Goal: Transaction & Acquisition: Purchase product/service

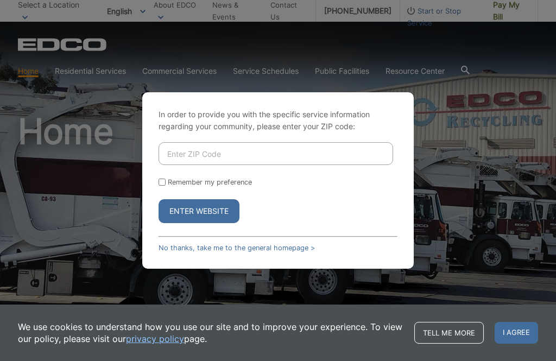
click at [262, 165] on input "Enter ZIP Code" at bounding box center [276, 153] width 235 height 23
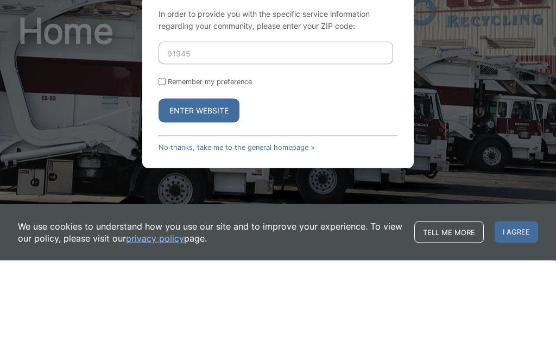
type input "91945"
click at [161, 179] on input "Remember my preference" at bounding box center [162, 182] width 7 height 7
checkbox input "true"
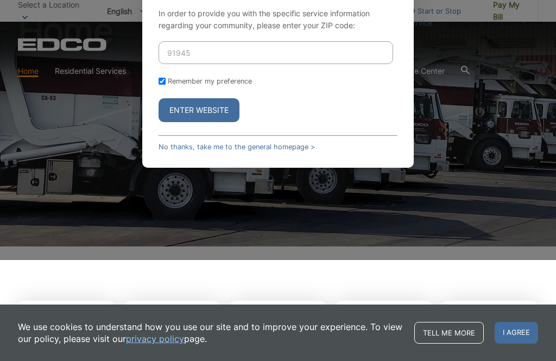
click at [217, 122] on button "Enter Website" at bounding box center [199, 110] width 81 height 24
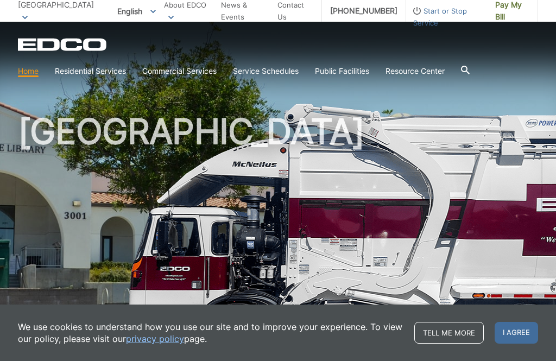
click at [503, 10] on span "Pay My Bill" at bounding box center [512, 11] width 34 height 24
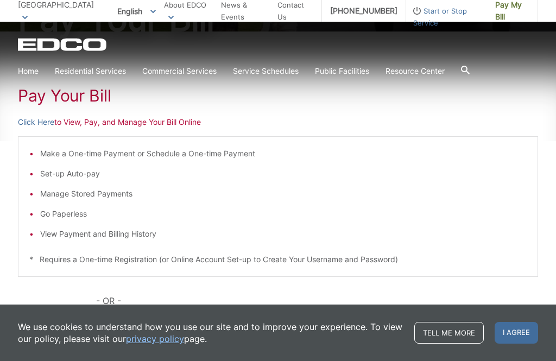
scroll to position [160, 0]
click at [149, 123] on p "Click Here to View, Pay, and Manage Your Bill Online" at bounding box center [278, 121] width 520 height 12
click at [130, 122] on p "Click Here to View, Pay, and Manage Your Bill Online" at bounding box center [278, 121] width 520 height 12
click at [140, 121] on p "Click Here to View, Pay, and Manage Your Bill Online" at bounding box center [278, 121] width 520 height 12
click at [179, 154] on li "Make a One-time Payment or Schedule a One-time Payment" at bounding box center [283, 153] width 487 height 12
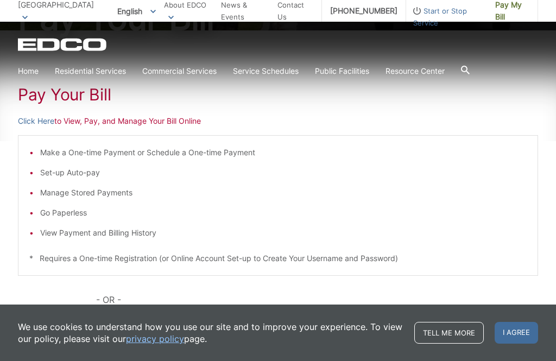
click at [165, 115] on p "Click Here to View, Pay, and Manage Your Bill Online" at bounding box center [278, 121] width 520 height 12
click at [141, 329] on p "Click Here to Make a One-time Payment Only Online" at bounding box center [278, 323] width 520 height 12
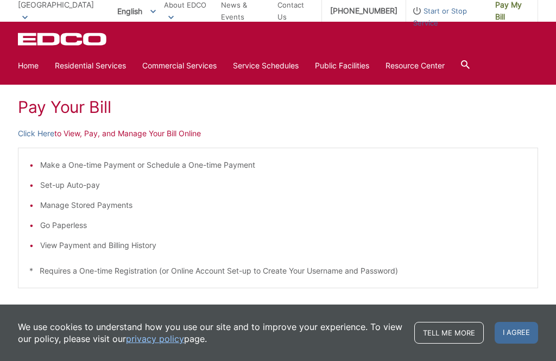
scroll to position [137, 0]
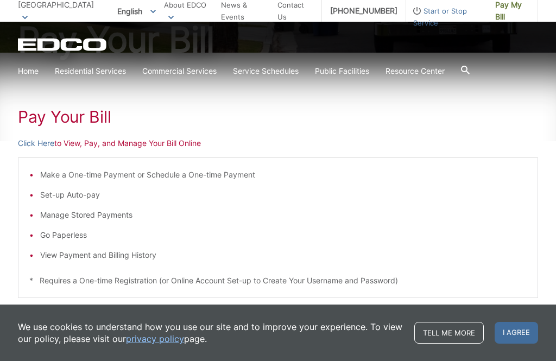
click at [143, 140] on p "Click Here to View, Pay, and Manage Your Bill Online" at bounding box center [278, 143] width 520 height 12
click at [92, 142] on p "Click Here to View, Pay, and Manage Your Bill Online" at bounding box center [278, 143] width 520 height 12
